Goal: Transaction & Acquisition: Subscribe to service/newsletter

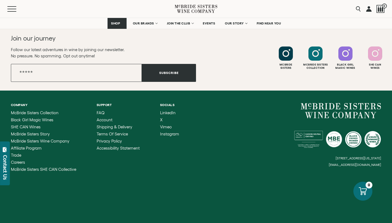
scroll to position [172, 0]
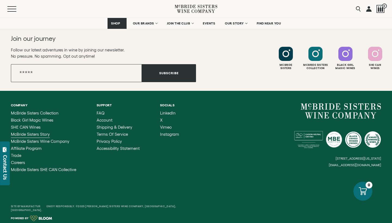
click at [39, 135] on span "McBride Sisters Story" at bounding box center [30, 134] width 39 height 5
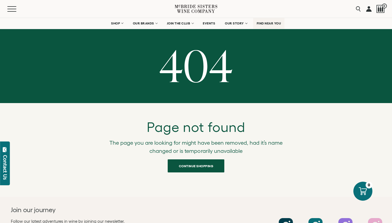
click at [275, 23] on span "FIND NEAR YOU" at bounding box center [269, 24] width 25 height 4
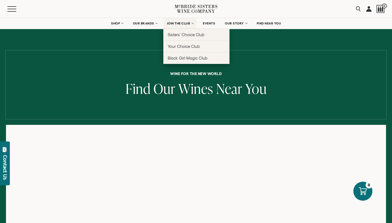
click at [184, 23] on span "JOIN THE CLUB" at bounding box center [178, 24] width 23 height 4
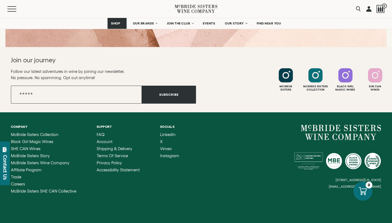
scroll to position [914, 0]
